Goal: Transaction & Acquisition: Book appointment/travel/reservation

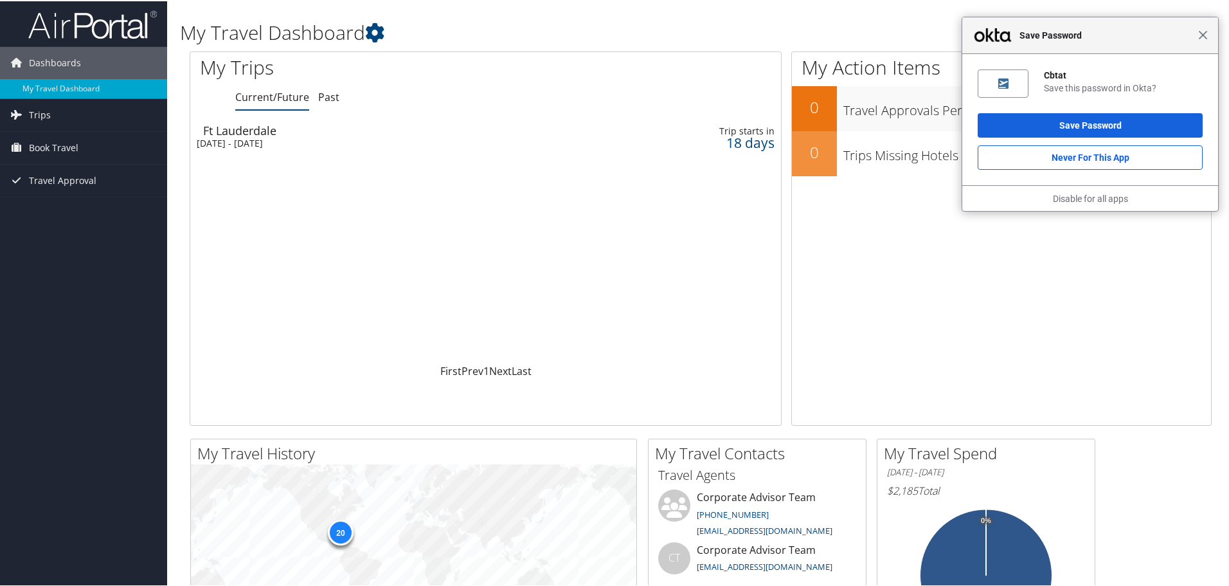
click at [1201, 30] on span "Close" at bounding box center [1204, 34] width 10 height 10
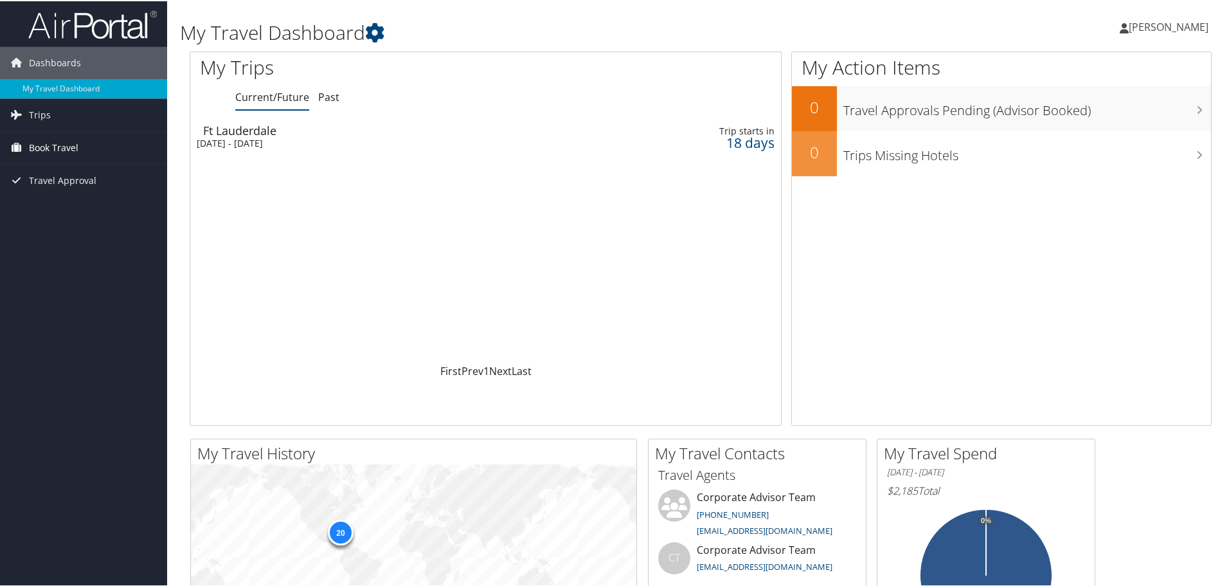
click at [45, 143] on span "Book Travel" at bounding box center [54, 147] width 50 height 32
click at [59, 213] on link "Book/Manage Online Trips" at bounding box center [83, 210] width 167 height 19
